Goal: Ask a question: Seek information or help from site administrators or community

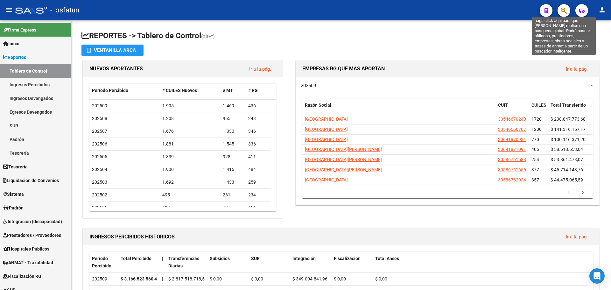
click at [567, 11] on icon "button" at bounding box center [564, 10] width 6 height 7
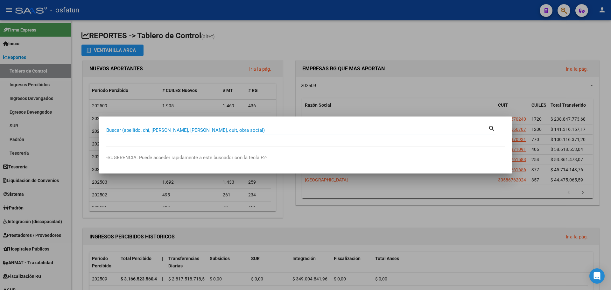
paste input "27201512862"
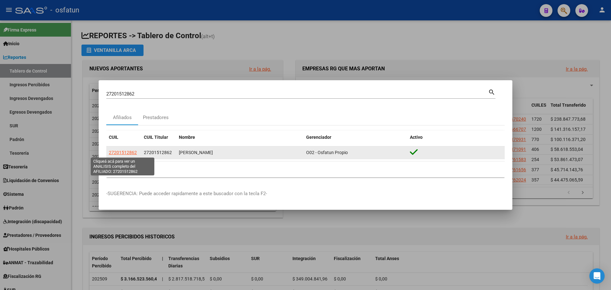
click at [114, 154] on span "27201512862" at bounding box center [123, 152] width 28 height 5
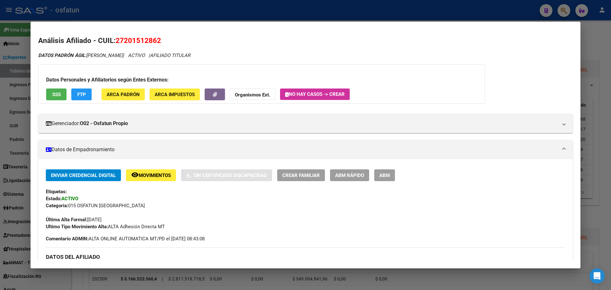
click at [133, 96] on span "ARCA Padrón" at bounding box center [123, 95] width 33 height 6
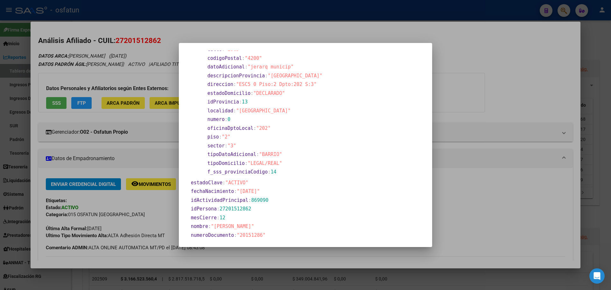
scroll to position [152, 0]
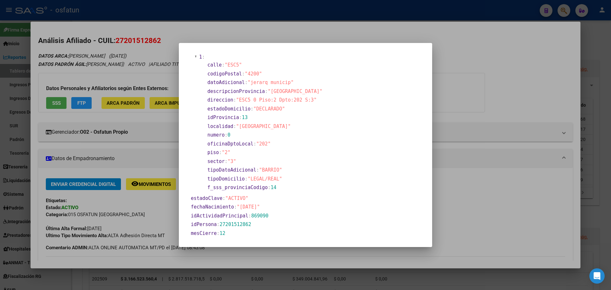
drag, startPoint x: 245, startPoint y: 206, endPoint x: 270, endPoint y: 206, distance: 25.5
click at [260, 206] on span ""[DATE]"" at bounding box center [248, 207] width 23 height 6
click at [535, 63] on div at bounding box center [305, 145] width 611 height 290
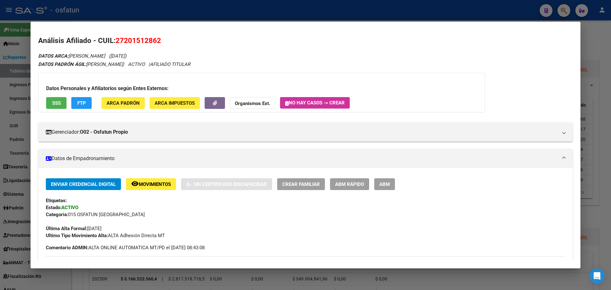
click at [587, 35] on div at bounding box center [305, 145] width 611 height 290
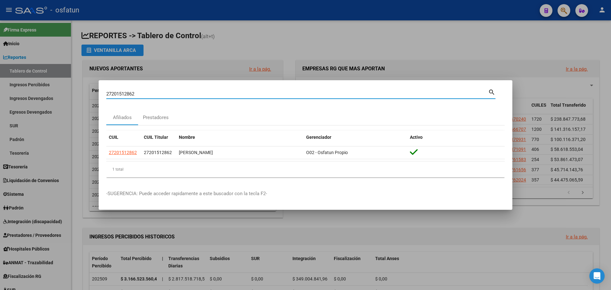
click at [128, 94] on input "27201512862" at bounding box center [297, 94] width 382 height 6
paste input "520968313"
type input "27520968313"
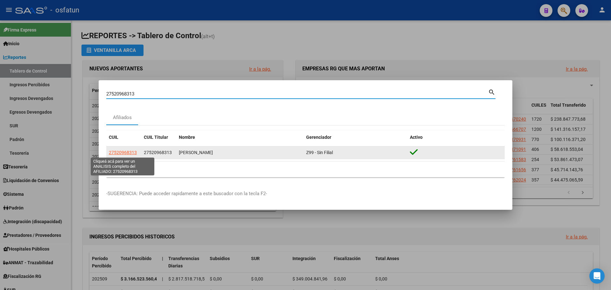
click at [130, 153] on span "27520968313" at bounding box center [123, 152] width 28 height 5
type textarea "27520968313"
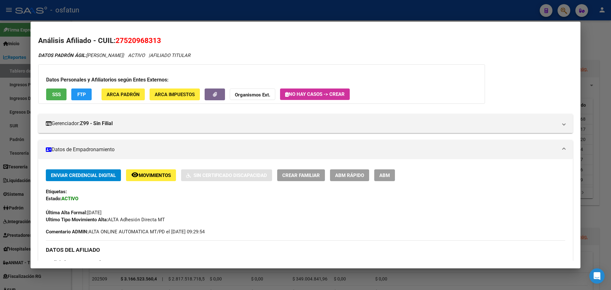
click at [124, 95] on span "ARCA Padrón" at bounding box center [123, 95] width 33 height 6
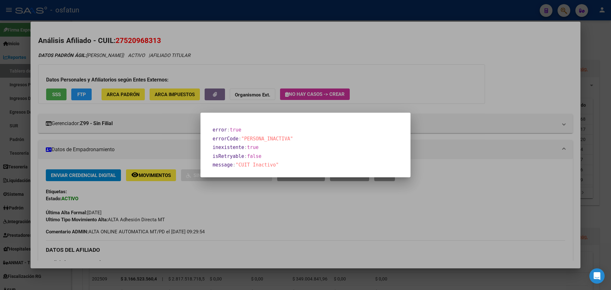
click at [434, 83] on div at bounding box center [305, 145] width 611 height 290
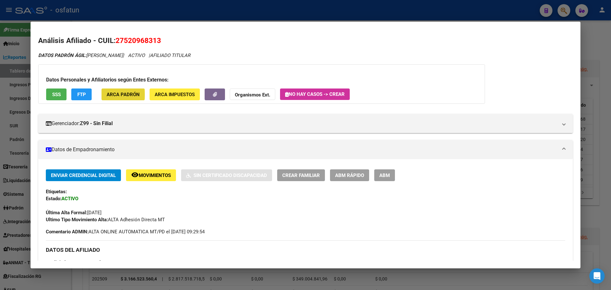
click at [115, 95] on span "ARCA Padrón" at bounding box center [123, 95] width 33 height 6
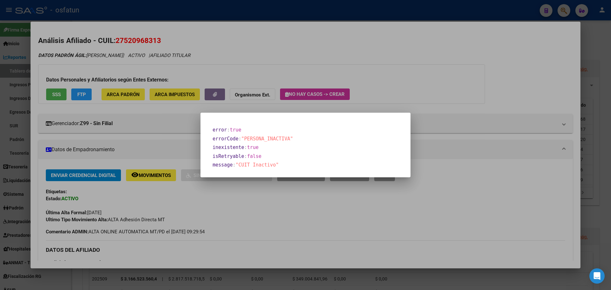
drag, startPoint x: 393, startPoint y: 214, endPoint x: 376, endPoint y: 253, distance: 41.8
click at [391, 215] on div at bounding box center [305, 145] width 611 height 290
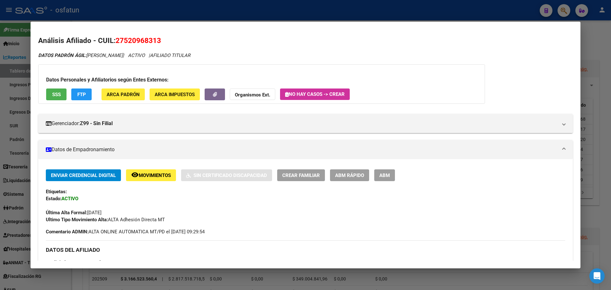
click at [352, 181] on button "ABM Rápido" at bounding box center [349, 175] width 39 height 12
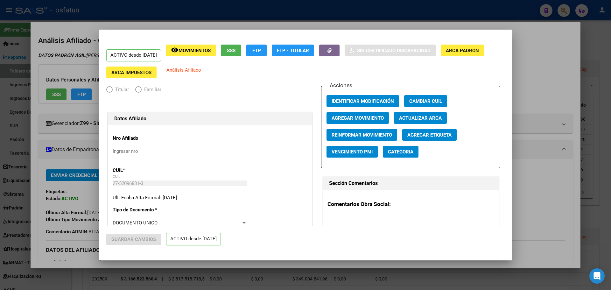
radio input "true"
type input "27-52096831-3"
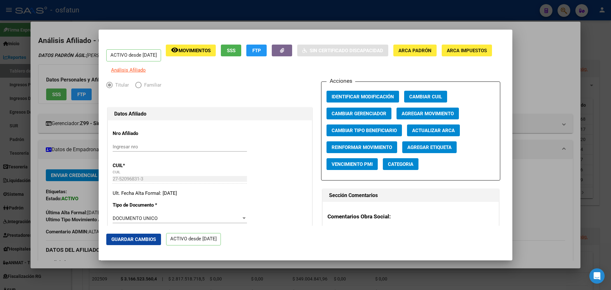
click at [529, 55] on div at bounding box center [305, 145] width 611 height 290
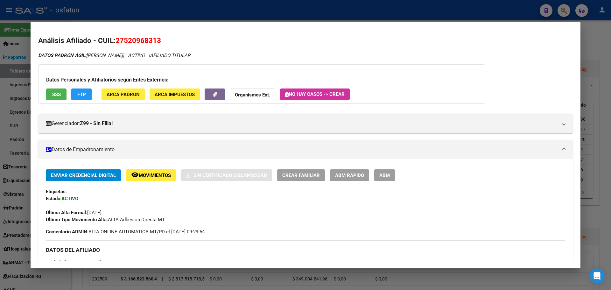
drag, startPoint x: 263, startPoint y: 60, endPoint x: 259, endPoint y: 60, distance: 3.5
drag, startPoint x: 446, startPoint y: 46, endPoint x: 560, endPoint y: 50, distance: 114.1
click at [450, 46] on h2 "Análisis Afiliado - CUIL: 27520968313" at bounding box center [305, 40] width 535 height 11
drag, startPoint x: 601, startPoint y: 44, endPoint x: 588, endPoint y: 36, distance: 14.8
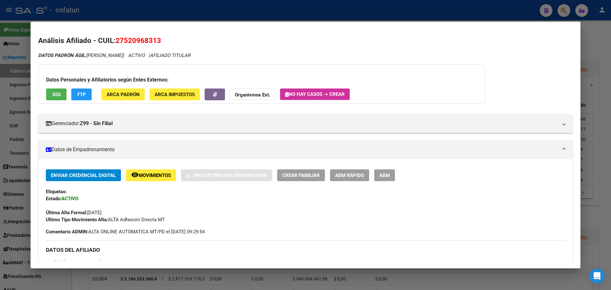
click at [595, 40] on div at bounding box center [305, 145] width 611 height 290
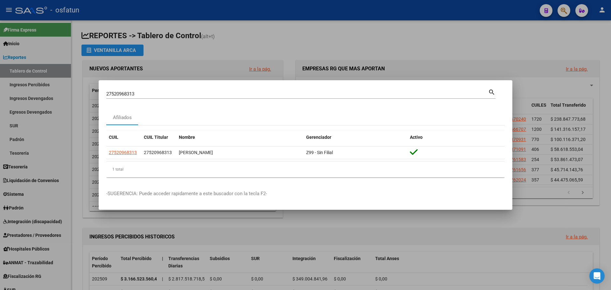
click at [122, 91] on input "27520968313" at bounding box center [297, 94] width 382 height 6
paste input "3287277954"
type input "23287277954"
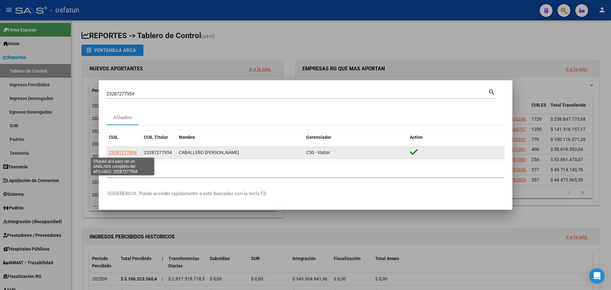
click at [117, 153] on span "23287277954" at bounding box center [123, 152] width 28 height 5
type textarea "23287277954"
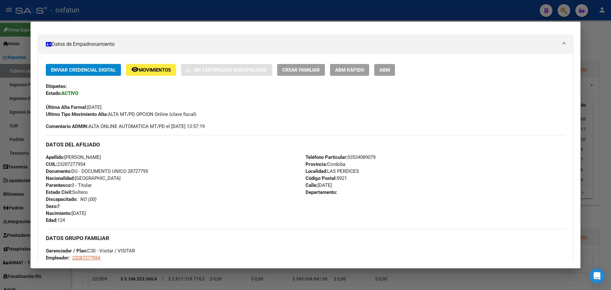
scroll to position [127, 0]
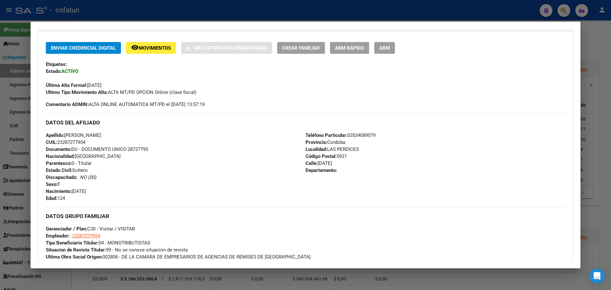
drag, startPoint x: 74, startPoint y: 190, endPoint x: 130, endPoint y: 194, distance: 56.8
click at [131, 191] on div "Apellido: [PERSON_NAME] CUIL: 23287277954 Documento: DU - DOCUMENTO UNICO 28727…" at bounding box center [176, 167] width 260 height 70
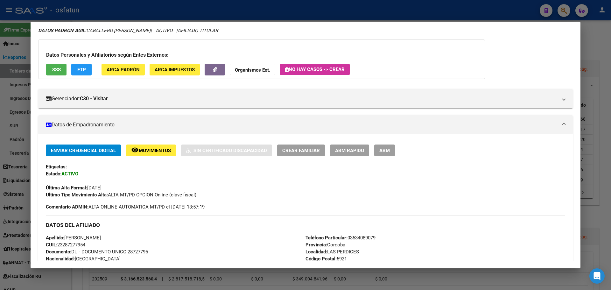
scroll to position [0, 0]
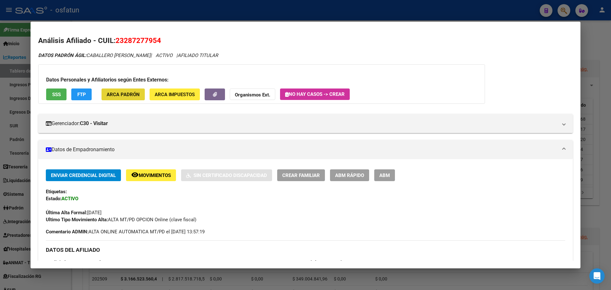
click at [132, 97] on span "ARCA Padrón" at bounding box center [123, 95] width 33 height 6
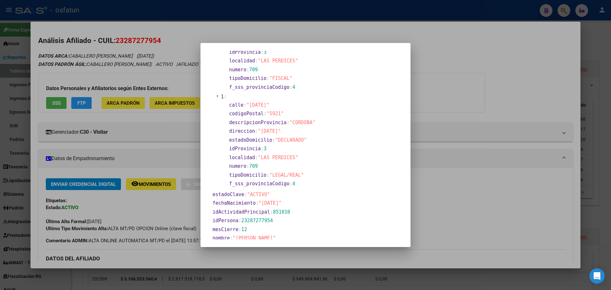
scroll to position [96, 0]
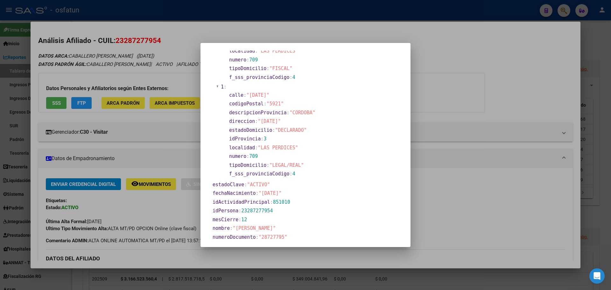
drag, startPoint x: 291, startPoint y: 192, endPoint x: 177, endPoint y: 199, distance: 113.6
click at [189, 193] on div "23287277954 Buscar (apellido, dni, cuil, nro traspaso, cuit, obra social) searc…" at bounding box center [305, 145] width 611 height 290
drag, startPoint x: 345, startPoint y: 209, endPoint x: 303, endPoint y: 200, distance: 42.9
click at [343, 208] on section "idPersona : 23287277954" at bounding box center [305, 210] width 184 height 7
drag, startPoint x: 290, startPoint y: 195, endPoint x: 210, endPoint y: 194, distance: 79.6
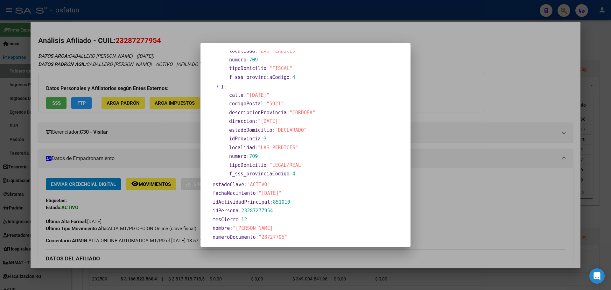
click at [210, 194] on section "apellido : "CABALLERO" descripcionActividadPrincipal : "GUARDERÍAS Y JARDINES M…" at bounding box center [302, 166] width 189 height 413
drag, startPoint x: 502, startPoint y: 63, endPoint x: 495, endPoint y: 63, distance: 7.0
click at [502, 63] on div at bounding box center [305, 145] width 611 height 290
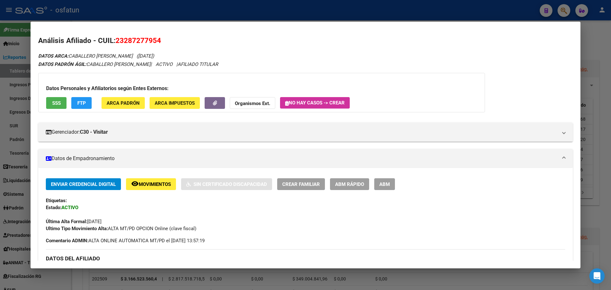
click at [451, 75] on div "Datos Personales y Afiliatorios según Entes Externos: SSS FTP ARCA Padrón ARCA …" at bounding box center [261, 92] width 447 height 39
drag, startPoint x: 596, startPoint y: 35, endPoint x: 596, endPoint y: 32, distance: 3.5
click at [596, 35] on div at bounding box center [305, 145] width 611 height 290
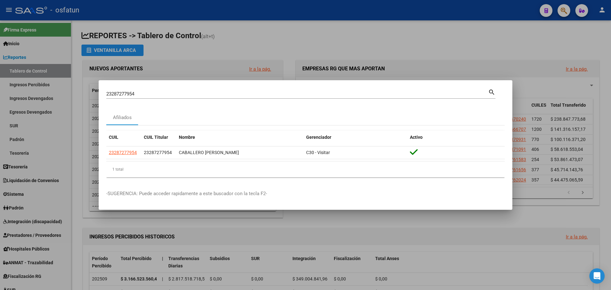
click at [379, 35] on div at bounding box center [305, 145] width 611 height 290
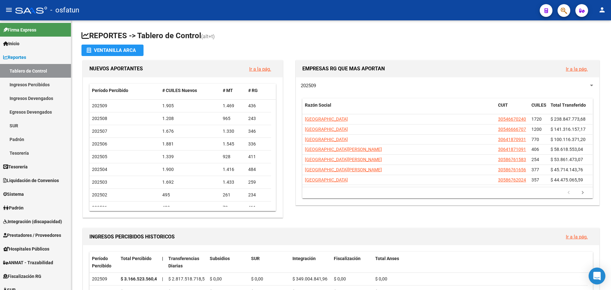
click at [605, 278] on body "menu - osfatun person Firma Express Inicio Calendario SSS Instructivos Contacto…" at bounding box center [305, 145] width 611 height 290
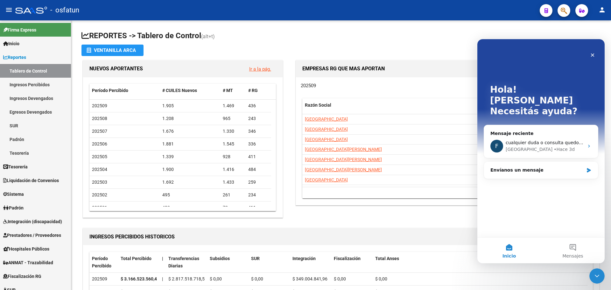
scroll to position [0, 0]
drag, startPoint x: 526, startPoint y: 198, endPoint x: 521, endPoint y: 225, distance: 27.5
click at [526, 199] on div "Hola! [PERSON_NAME] ayuda? Mensaje reciente F cualquier duda o consulta quedo a…" at bounding box center [541, 138] width 127 height 198
click at [574, 250] on button "Mensajes" at bounding box center [573, 250] width 64 height 25
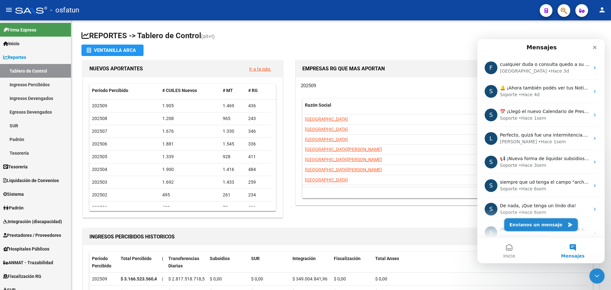
click at [539, 223] on button "Envíanos un mensaje" at bounding box center [542, 224] width 74 height 13
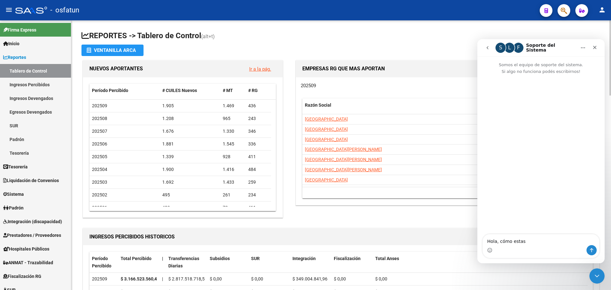
type textarea "Hola, cómo estas?"
type textarea "consulta"
type textarea "consulta, en SAAS existe algún padrón de ANSES?"
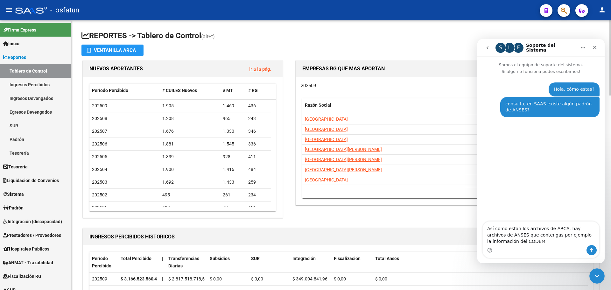
type textarea "Así como estan los archivos de ARCA, hay archivos de ANSES que contengas por ej…"
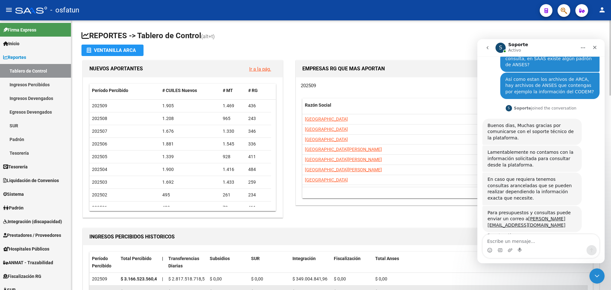
scroll to position [50, 0]
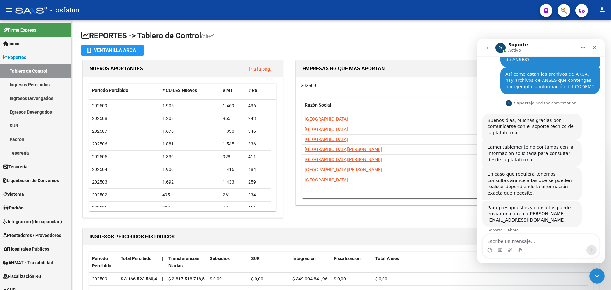
click at [596, 157] on div "Lamentablemente no contamos con la información solicitada para consultar desde …" at bounding box center [541, 153] width 117 height 27
